Goal: Check status: Check status

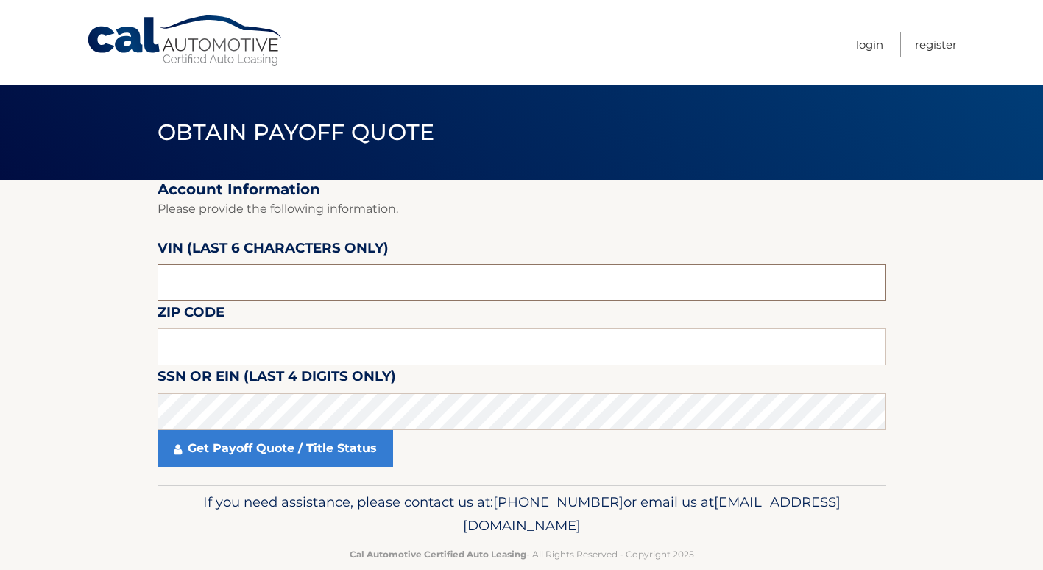
click at [277, 276] on input "text" at bounding box center [522, 282] width 729 height 37
type input "211506"
click at [299, 348] on input "text" at bounding box center [522, 346] width 729 height 37
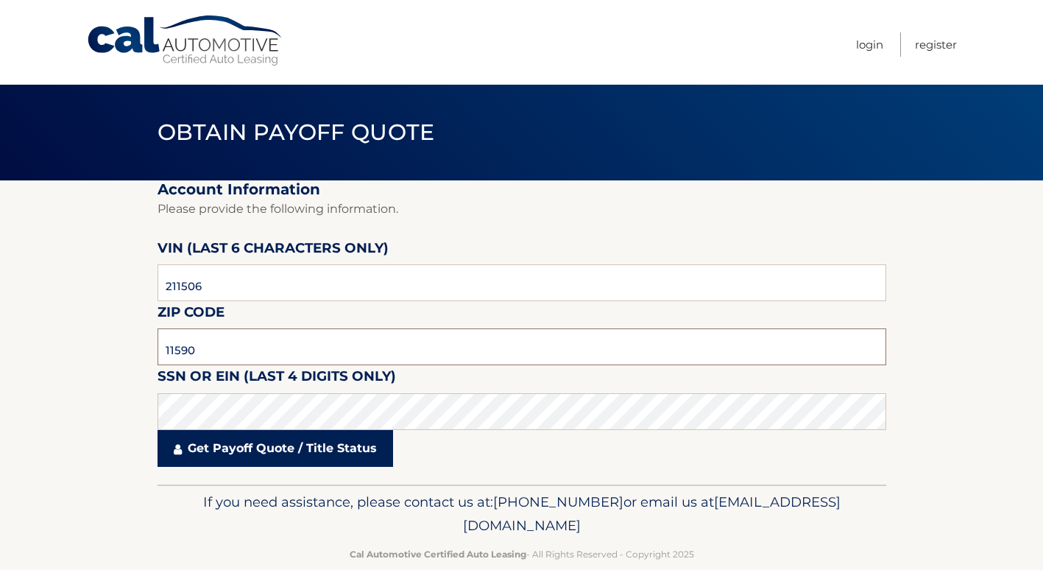
type input "11590"
click at [241, 444] on link "Get Payoff Quote / Title Status" at bounding box center [276, 448] width 236 height 37
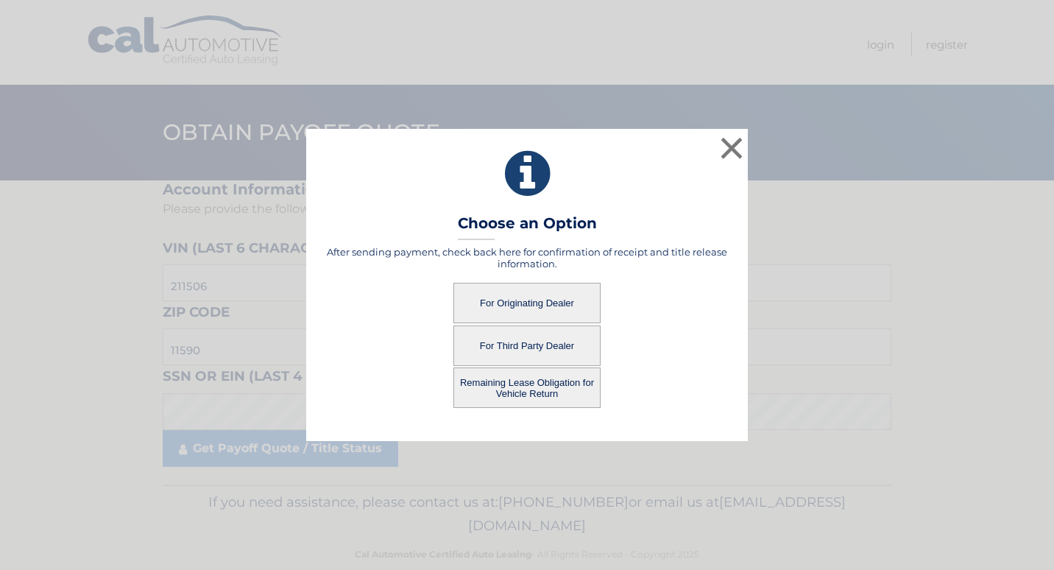
click at [530, 393] on button "Remaining Lease Obligation for Vehicle Return" at bounding box center [526, 387] width 147 height 40
click at [569, 389] on button "Remaining Lease Obligation for Vehicle Return" at bounding box center [526, 387] width 147 height 40
click at [510, 389] on button "Remaining Lease Obligation for Vehicle Return" at bounding box center [526, 387] width 147 height 40
click at [513, 394] on button "Remaining Lease Obligation for Vehicle Return" at bounding box center [526, 387] width 147 height 40
click at [508, 384] on button "Remaining Lease Obligation for Vehicle Return" at bounding box center [526, 387] width 147 height 40
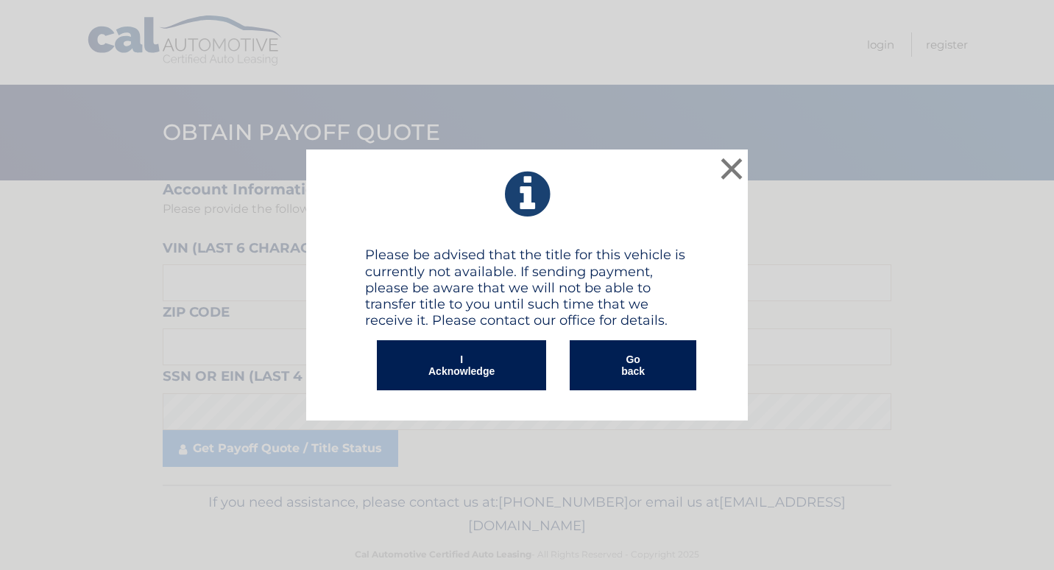
click at [473, 364] on button "I Acknowledge" at bounding box center [461, 365] width 169 height 50
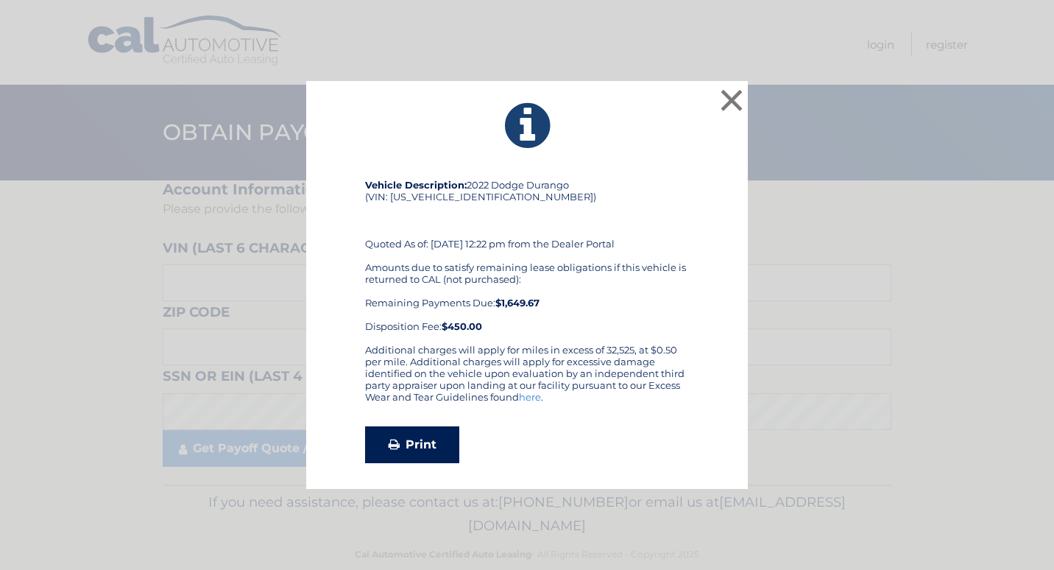
click at [419, 453] on link "Print" at bounding box center [412, 444] width 94 height 37
